Goal: Navigation & Orientation: Find specific page/section

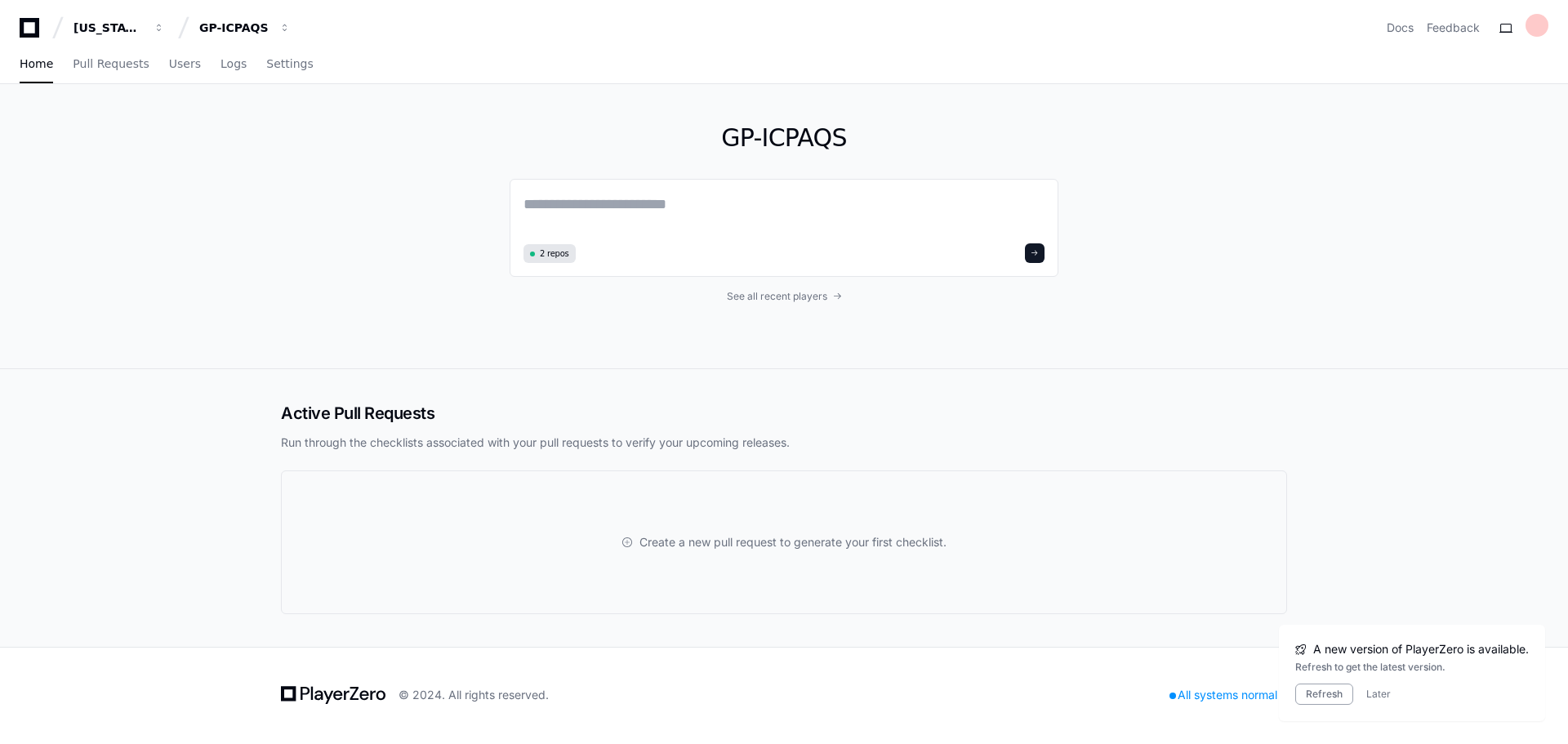
click at [344, 267] on div "GP-ICPAQS 2 repos See all recent players" at bounding box center [783, 226] width 1045 height 284
drag, startPoint x: 101, startPoint y: 34, endPoint x: 114, endPoint y: 35, distance: 13.0
click at [101, 34] on div "[US_STATE] Pacific" at bounding box center [108, 28] width 70 height 16
click at [210, 39] on button "GP-ICPAQS" at bounding box center [245, 28] width 105 height 29
click at [244, 299] on div "GP-ICPAQS 2 repos See all recent players" at bounding box center [784, 226] width 1568 height 285
